Goal: Task Accomplishment & Management: Use online tool/utility

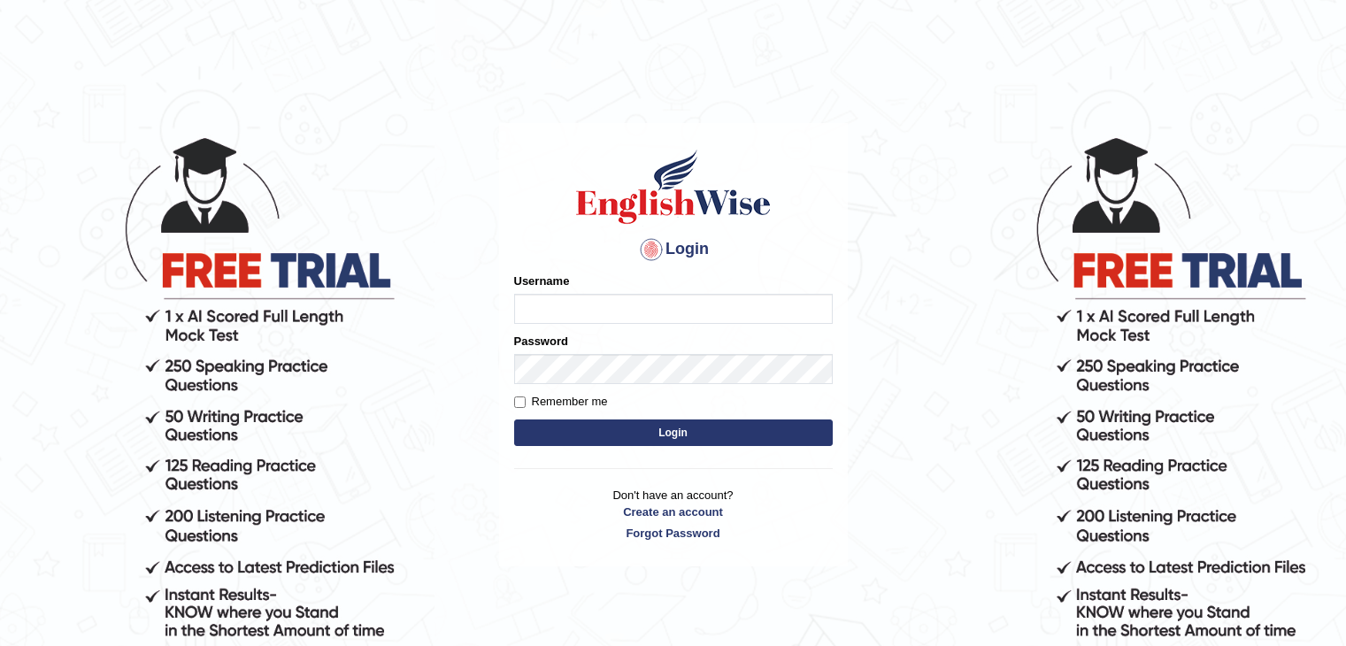
type input "ramsaran15"
click at [617, 430] on button "Login" at bounding box center [673, 432] width 319 height 27
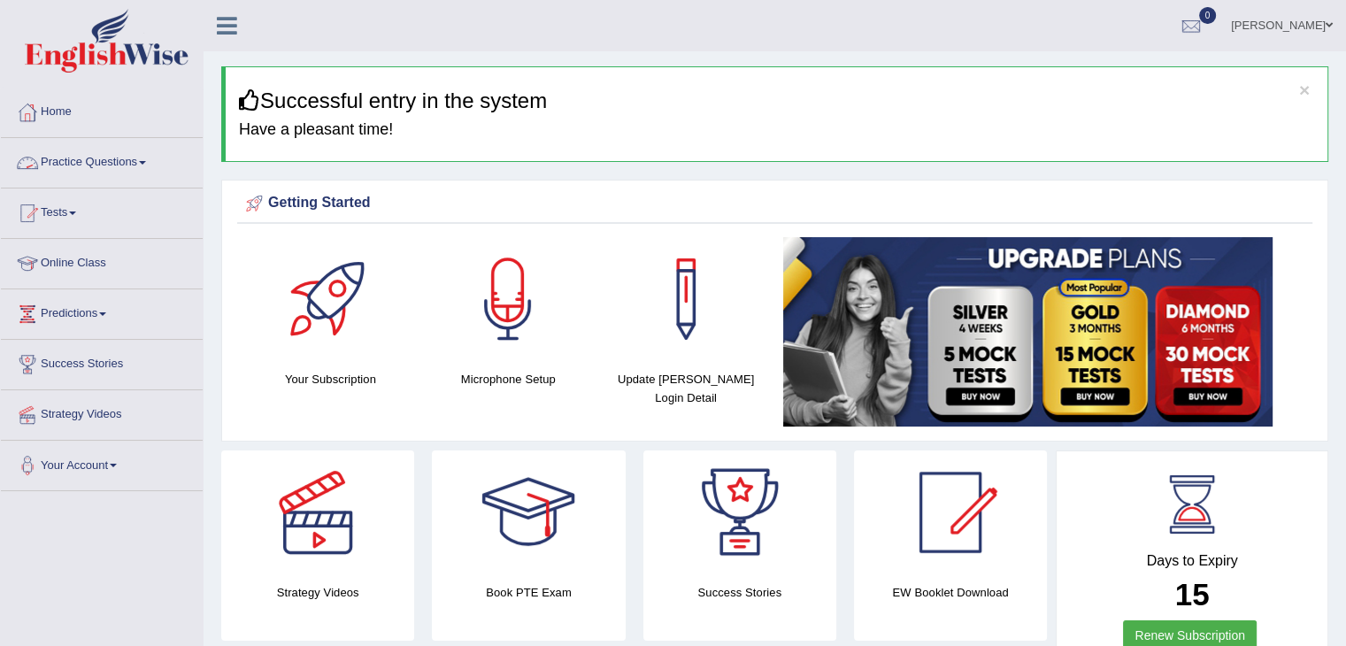
click at [104, 167] on link "Practice Questions" at bounding box center [102, 160] width 202 height 44
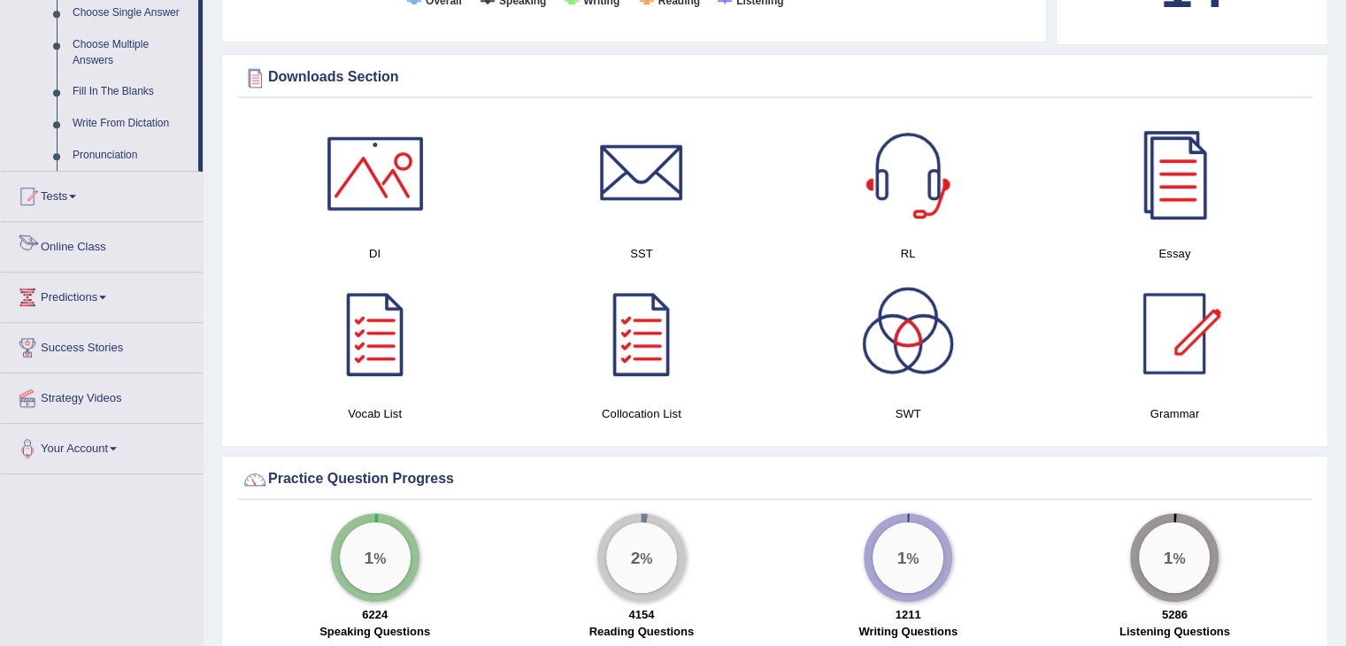
click at [70, 196] on link "Tests" at bounding box center [102, 194] width 202 height 44
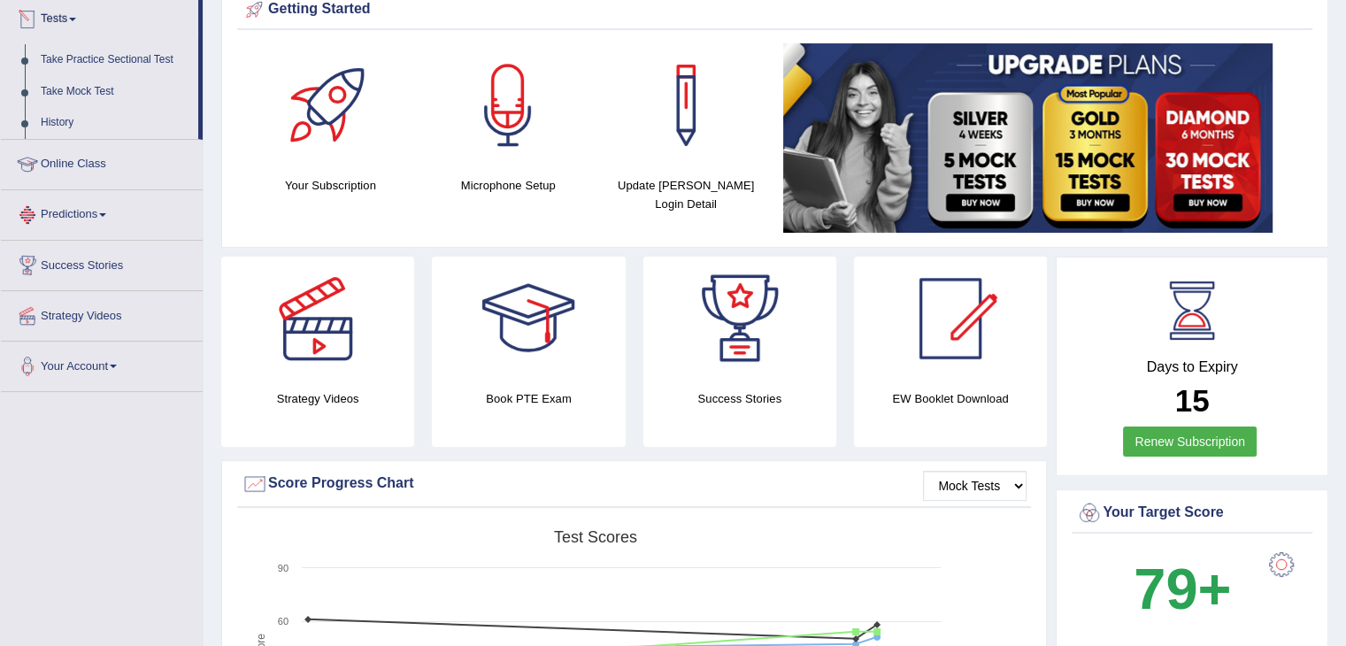
scroll to position [189, 0]
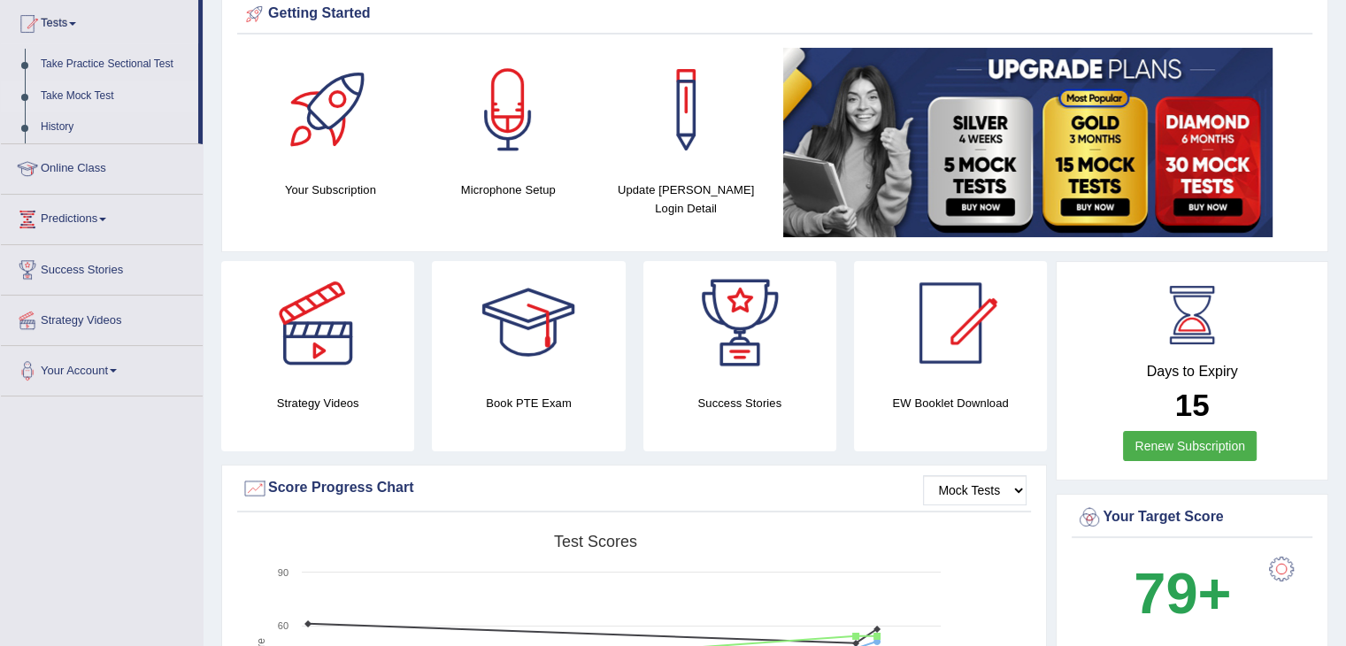
click at [52, 96] on link "Take Mock Test" at bounding box center [115, 97] width 165 height 32
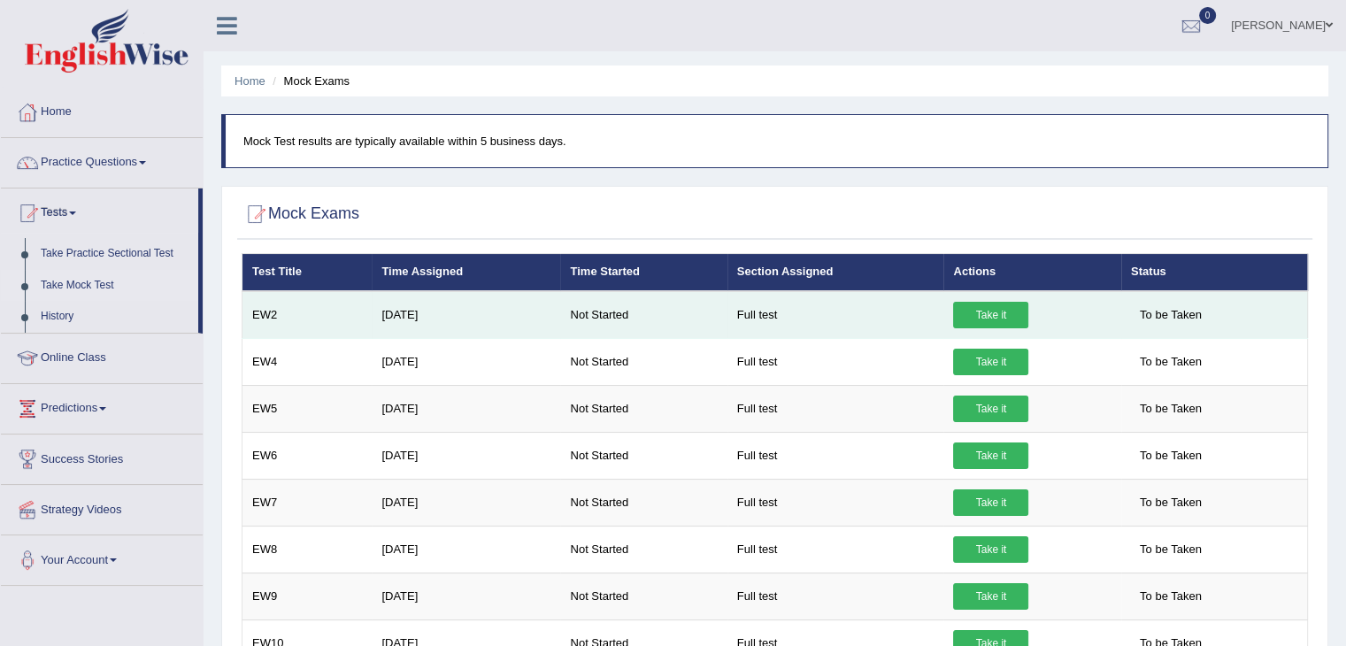
click at [997, 312] on link "Take it" at bounding box center [990, 315] width 75 height 27
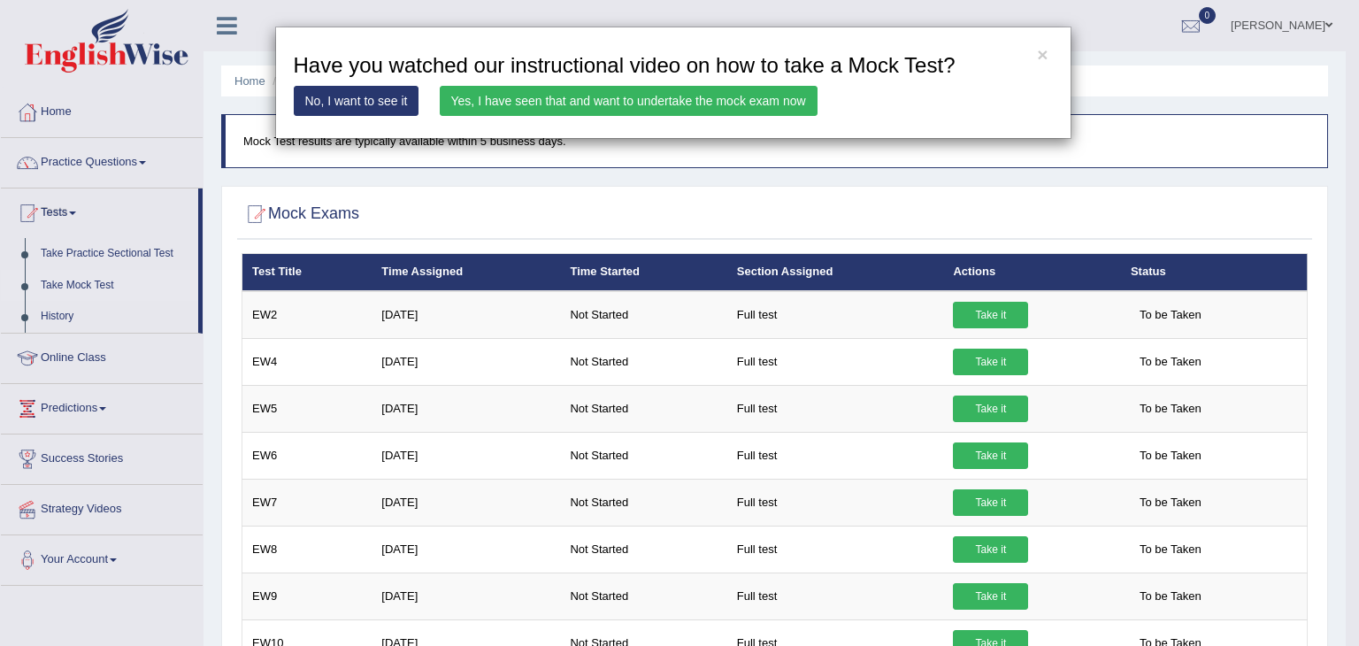
click at [622, 98] on link "Yes, I have seen that and want to undertake the mock exam now" at bounding box center [629, 101] width 378 height 30
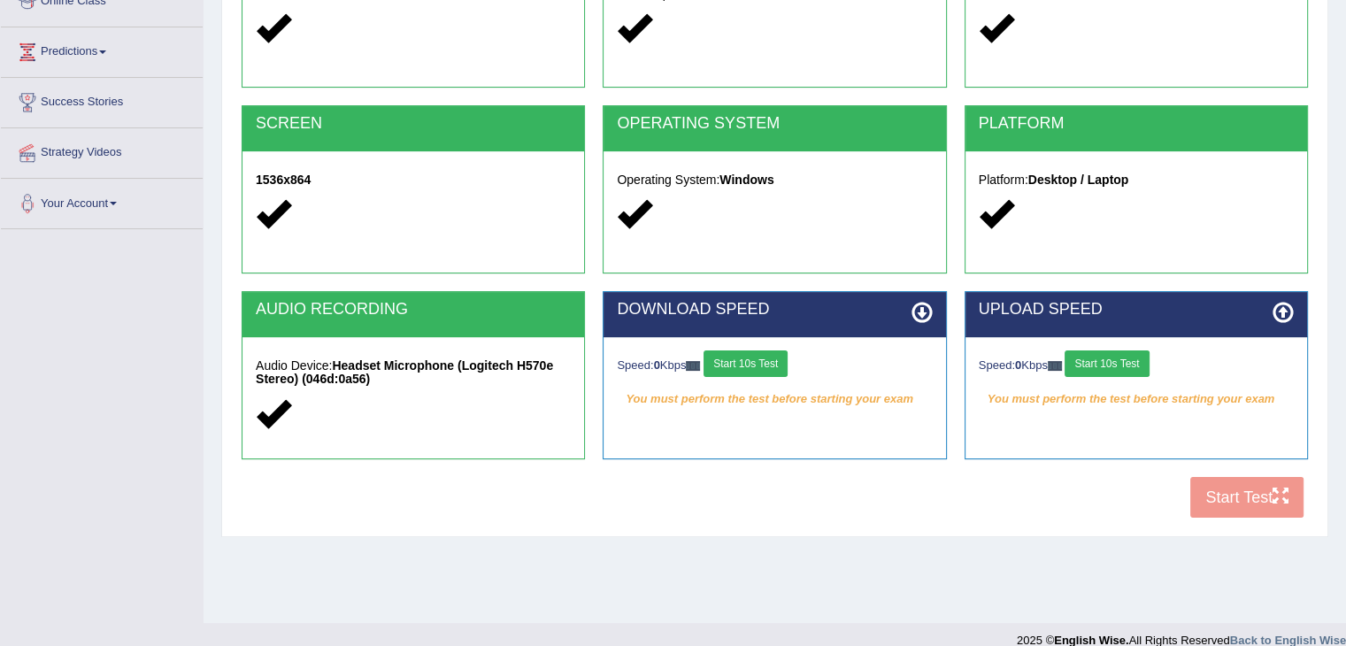
click at [772, 361] on button "Start 10s Test" at bounding box center [745, 363] width 84 height 27
click at [1117, 362] on button "Start 10s Test" at bounding box center [1107, 363] width 84 height 27
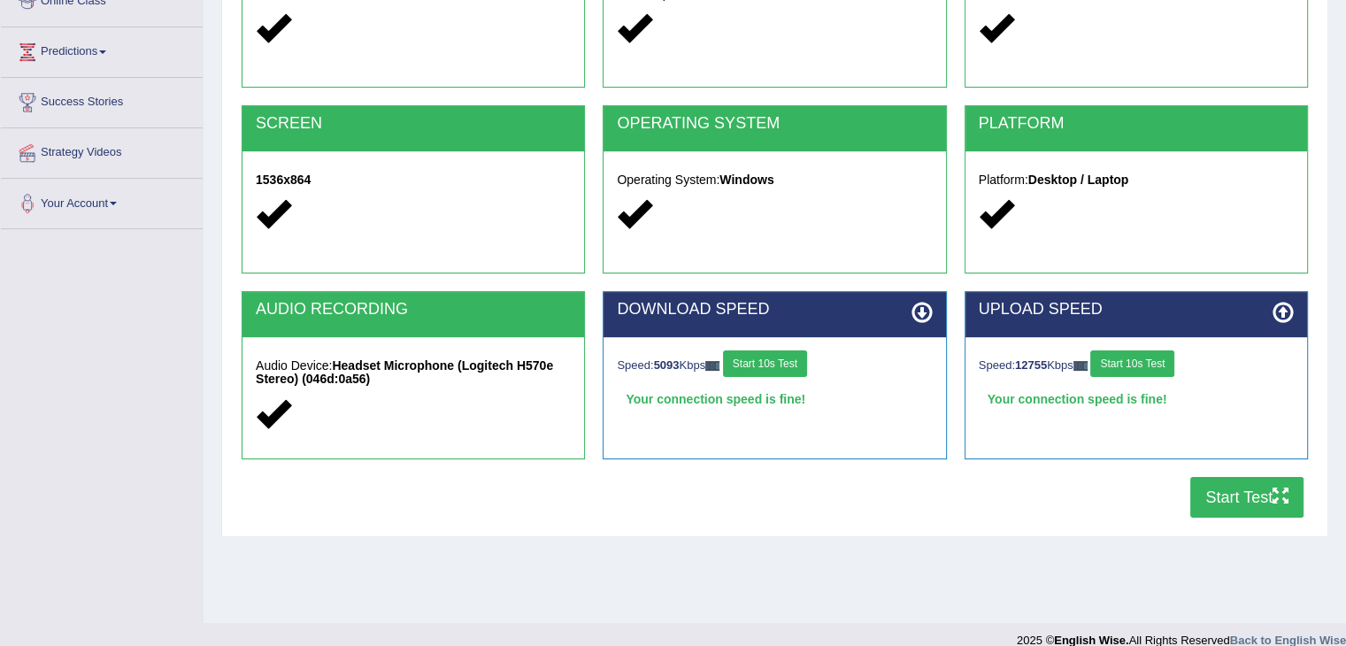
click at [1235, 496] on button "Start Test" at bounding box center [1246, 497] width 113 height 41
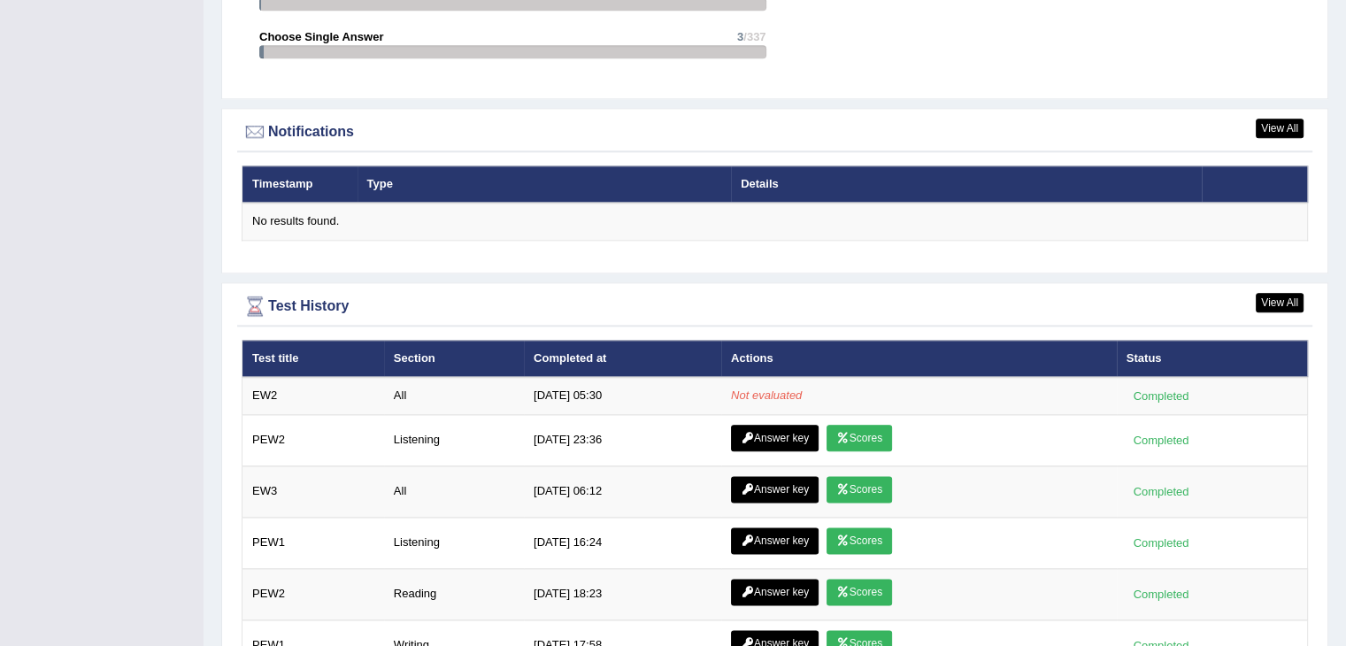
scroll to position [2056, 0]
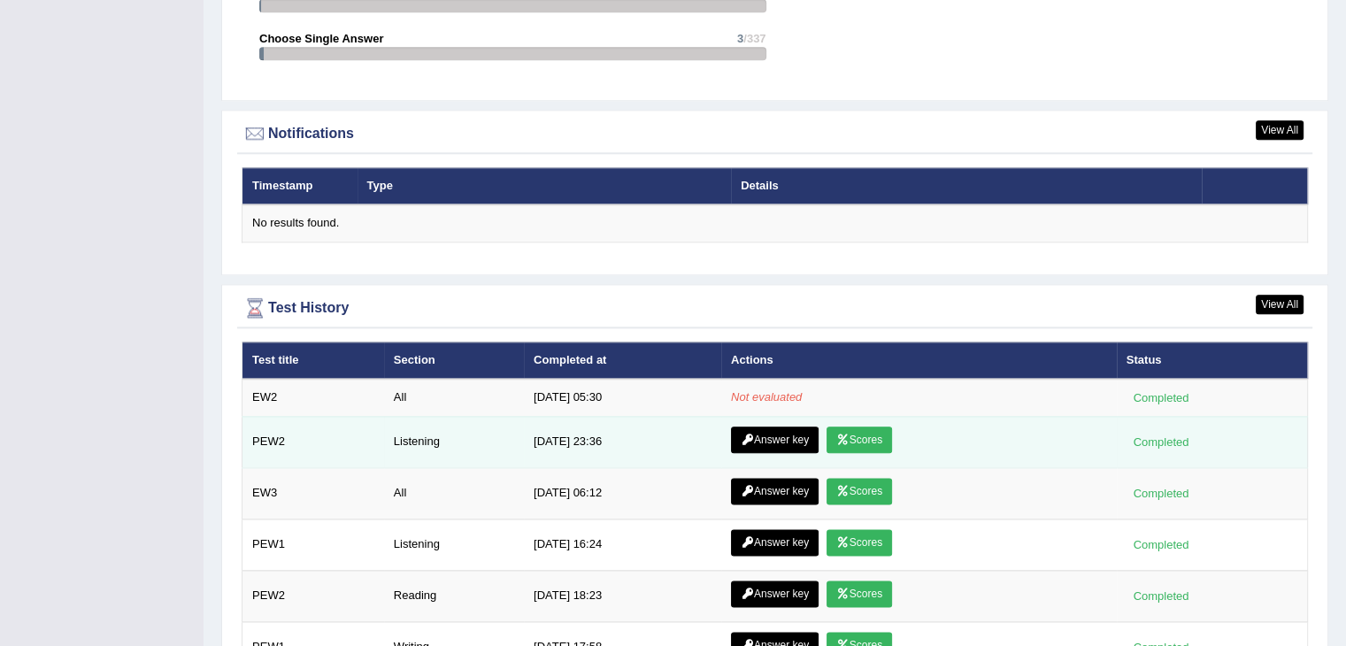
click at [765, 429] on link "Answer key" at bounding box center [775, 440] width 88 height 27
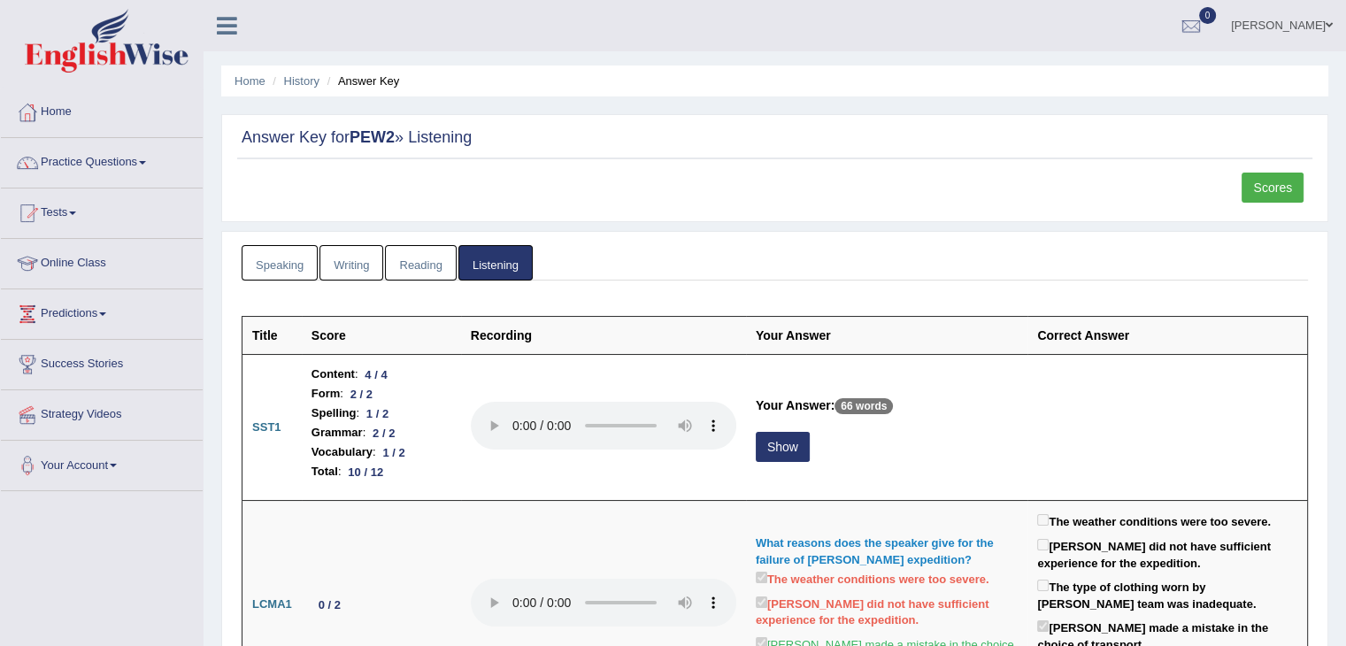
click at [1264, 187] on link "Scores" at bounding box center [1272, 188] width 62 height 30
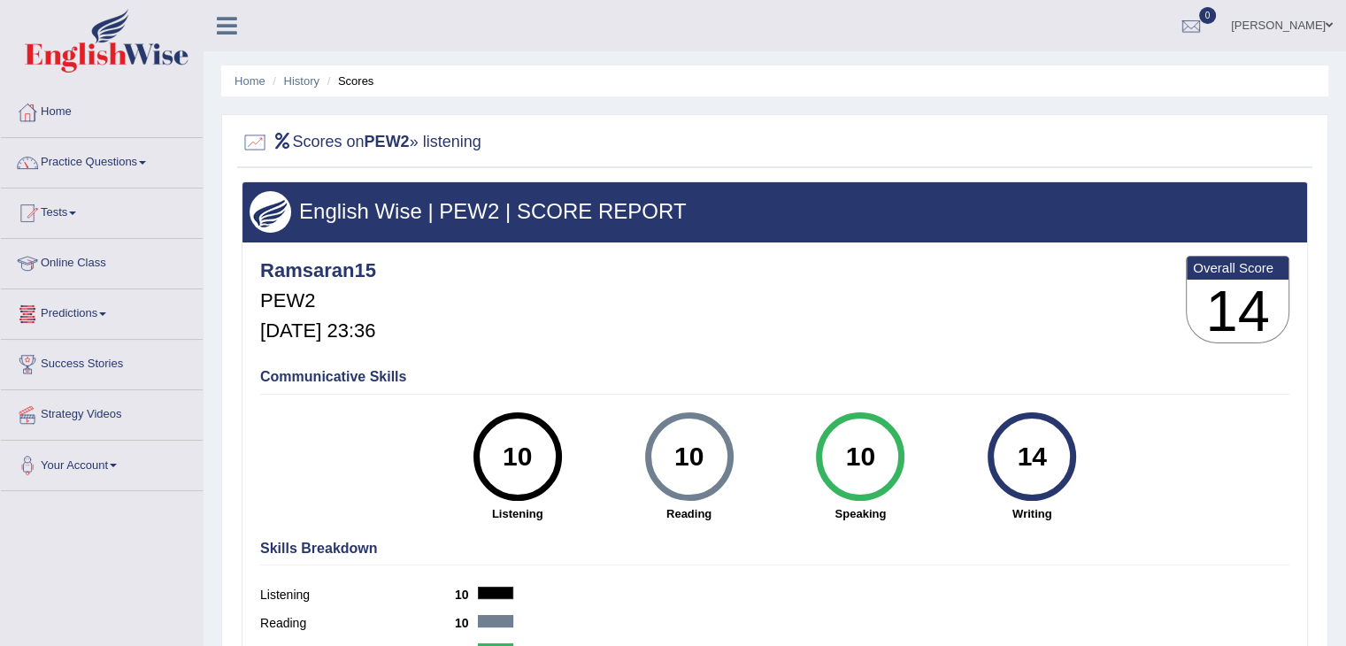
click at [104, 306] on link "Predictions" at bounding box center [102, 311] width 202 height 44
click at [103, 155] on link "Practice Questions" at bounding box center [102, 160] width 202 height 44
